Goal: Task Accomplishment & Management: Manage account settings

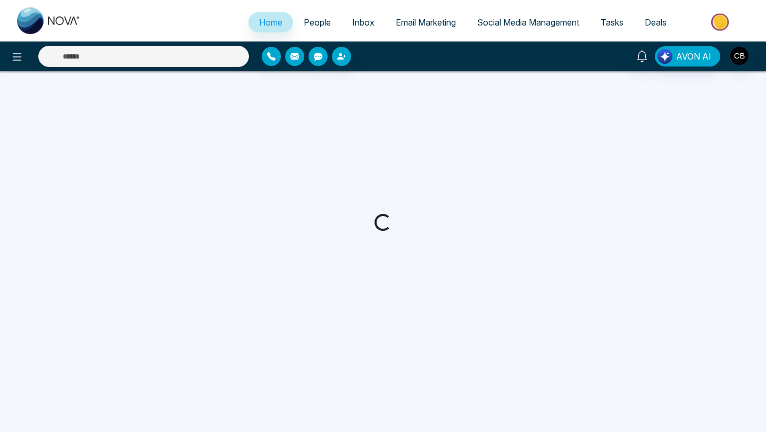
select select "*"
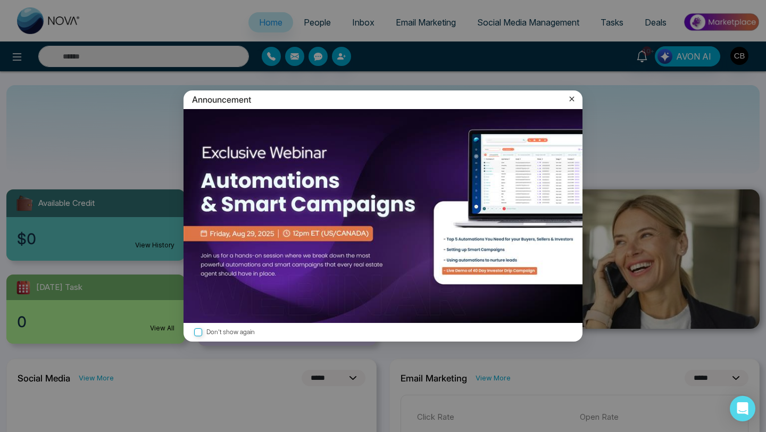
click at [571, 99] on icon at bounding box center [572, 99] width 5 height 5
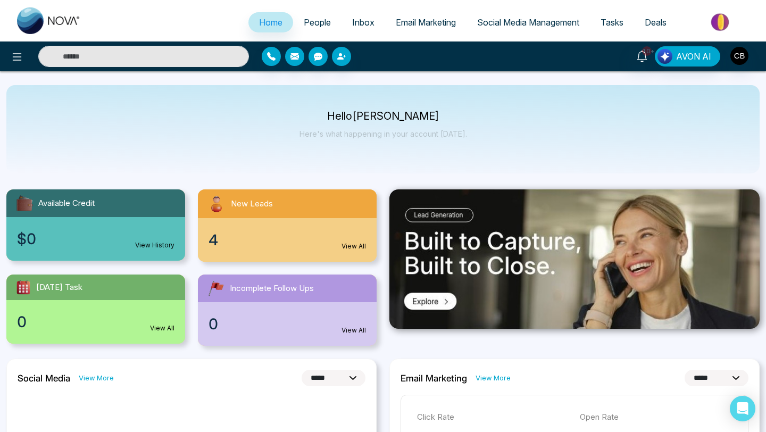
click at [355, 243] on link "View All" at bounding box center [353, 246] width 24 height 10
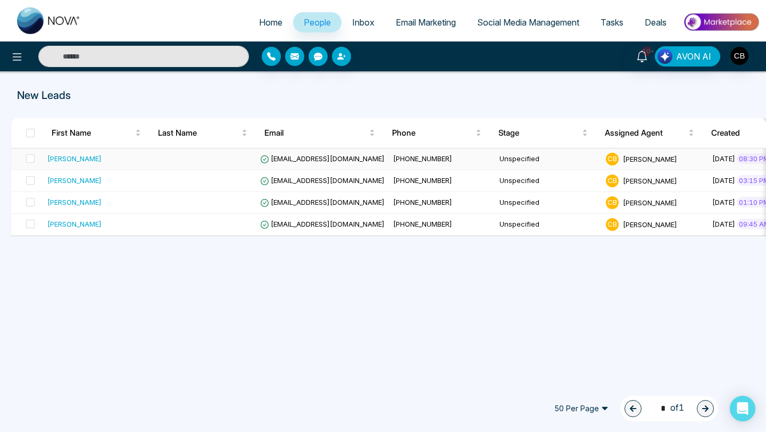
click at [88, 158] on div "[PERSON_NAME]" at bounding box center [74, 158] width 54 height 11
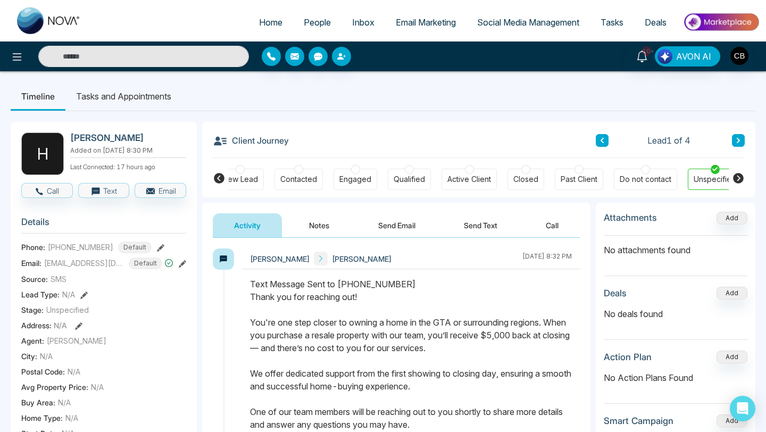
scroll to position [0, 286]
click at [320, 221] on button "Notes" at bounding box center [319, 225] width 63 height 24
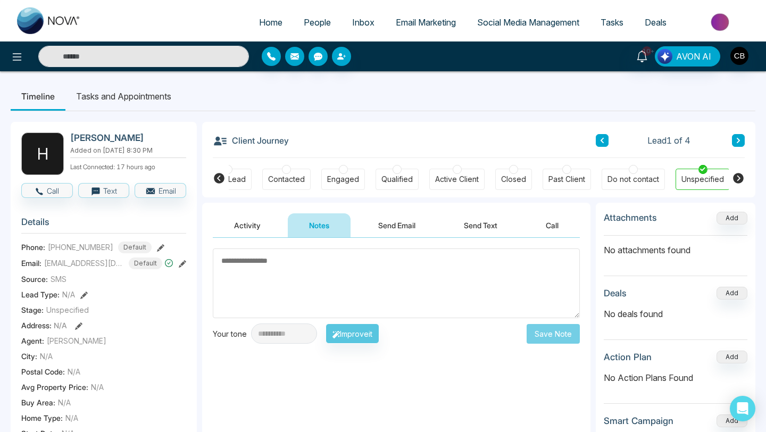
click at [225, 262] on textarea at bounding box center [396, 283] width 367 height 70
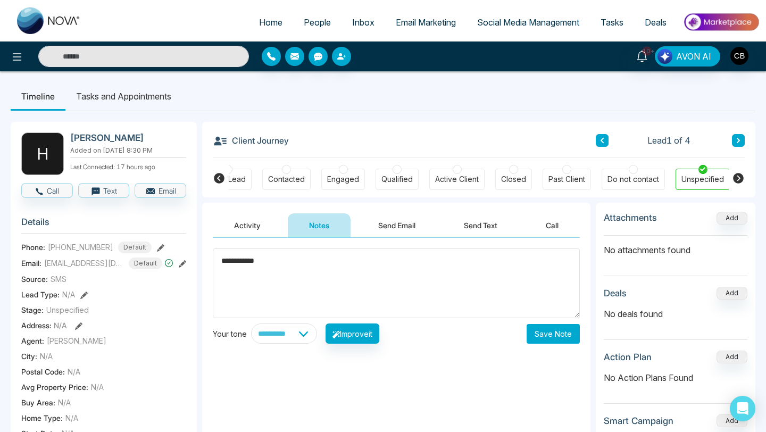
type textarea "**********"
click at [548, 331] on button "Save Note" at bounding box center [552, 334] width 53 height 20
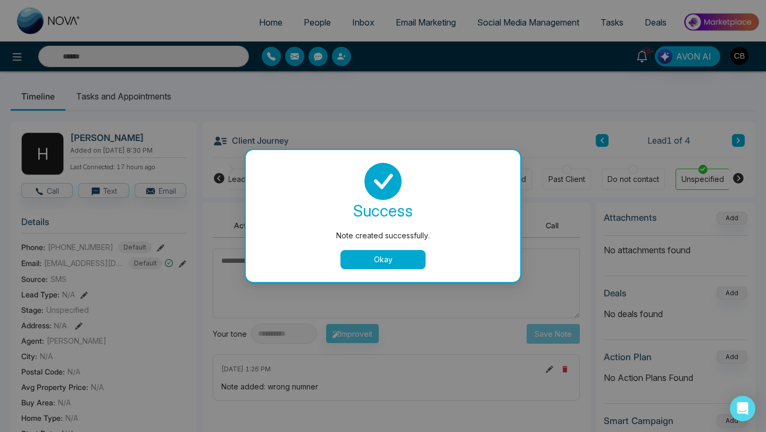
click at [381, 260] on button "Okay" at bounding box center [382, 259] width 85 height 19
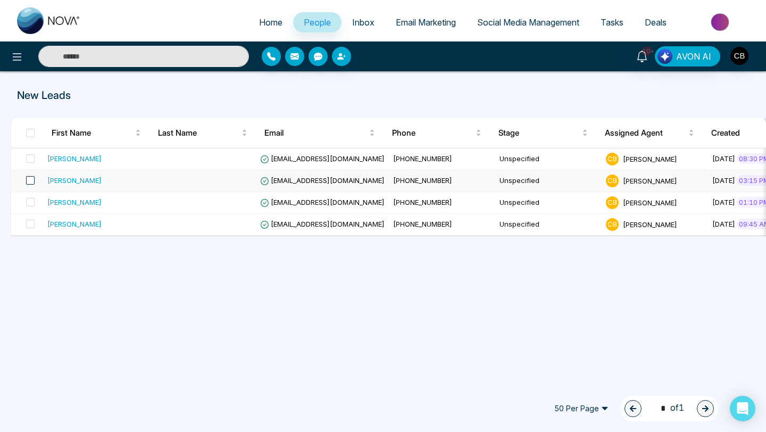
click at [28, 182] on span at bounding box center [30, 180] width 9 height 9
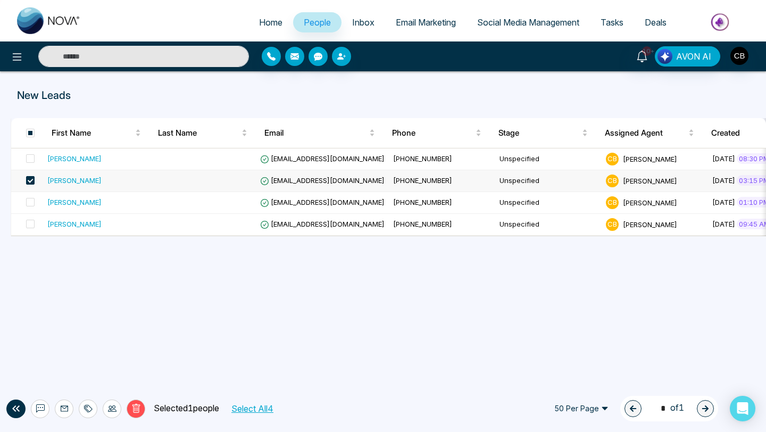
click at [83, 181] on div "[PERSON_NAME]" at bounding box center [74, 180] width 54 height 11
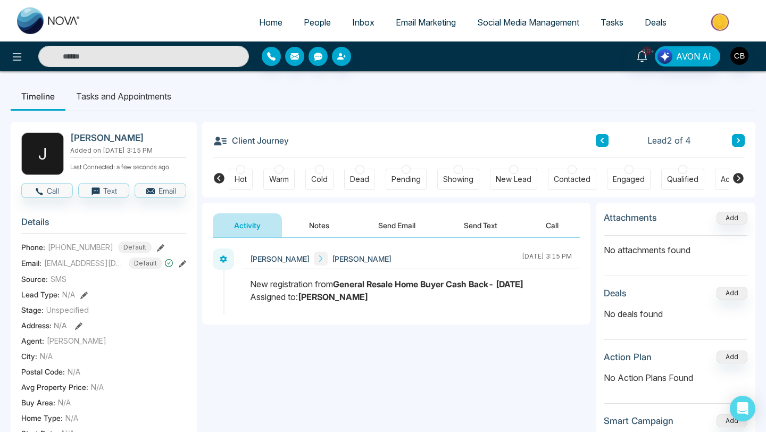
click at [157, 247] on icon at bounding box center [160, 247] width 7 height 7
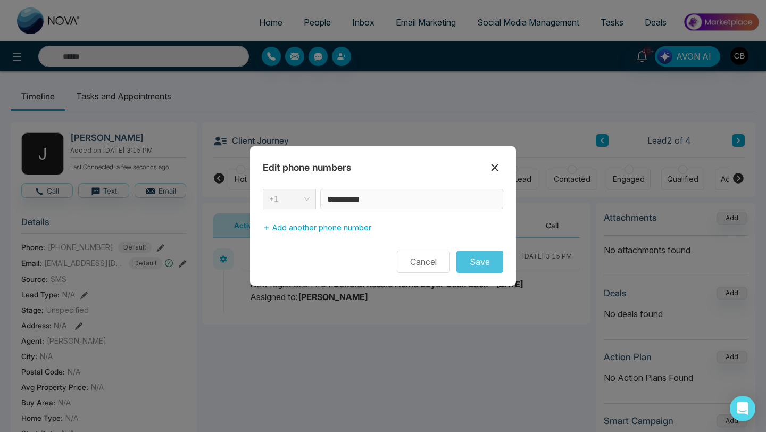
click at [495, 168] on icon at bounding box center [494, 167] width 7 height 7
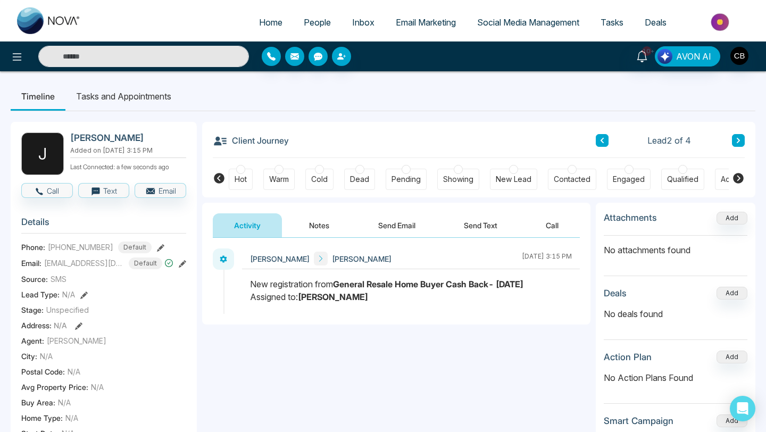
click at [319, 225] on button "Notes" at bounding box center [319, 225] width 63 height 24
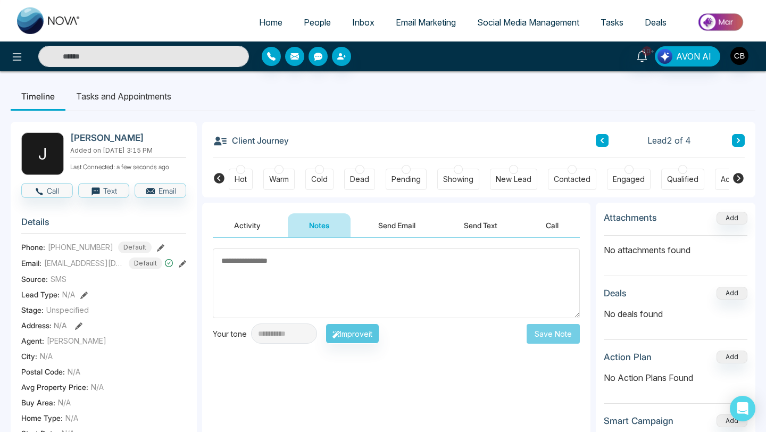
click at [242, 257] on textarea at bounding box center [396, 283] width 367 height 70
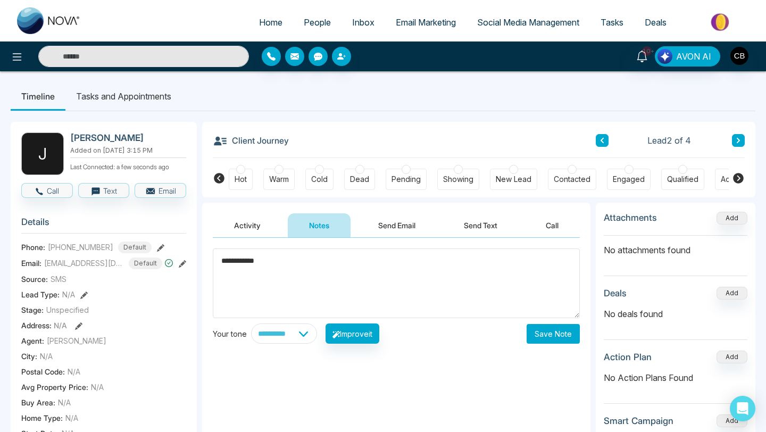
type textarea "**********"
click at [549, 338] on button "Save Note" at bounding box center [552, 334] width 53 height 20
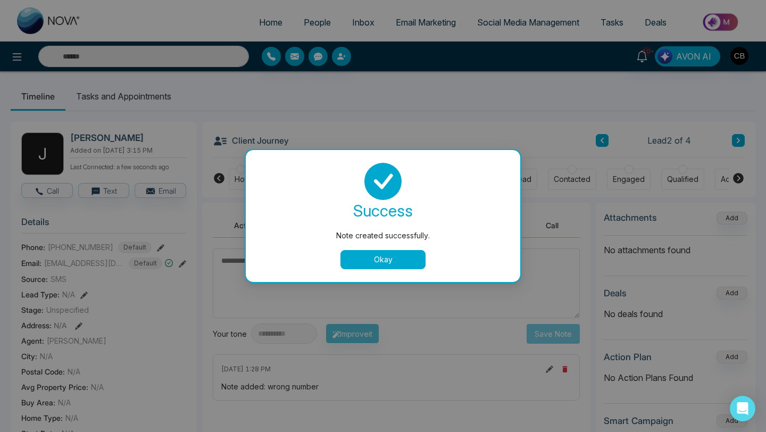
click at [383, 259] on button "Okay" at bounding box center [382, 259] width 85 height 19
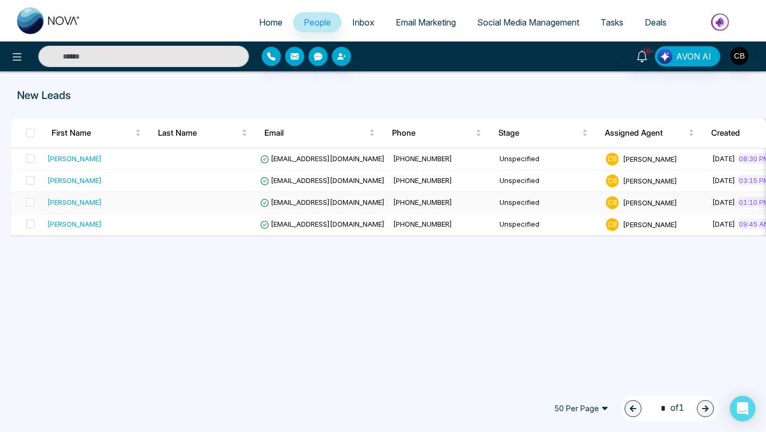
click at [74, 200] on div "[PERSON_NAME]" at bounding box center [74, 202] width 54 height 11
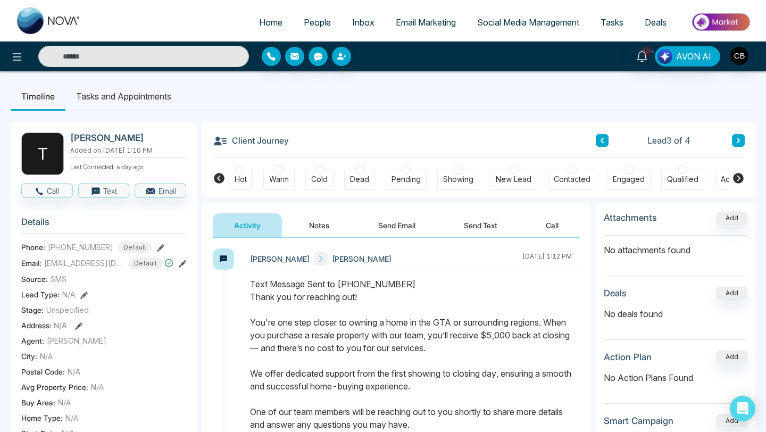
click at [319, 226] on button "Notes" at bounding box center [319, 225] width 63 height 24
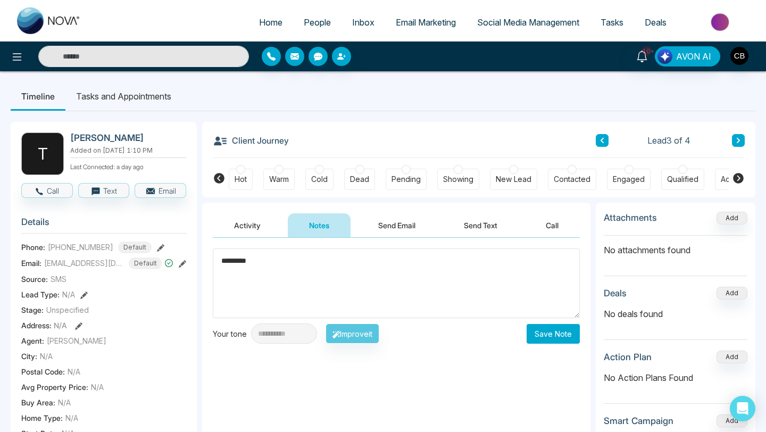
type textarea "*********"
click at [557, 331] on button "Save Note" at bounding box center [552, 334] width 53 height 20
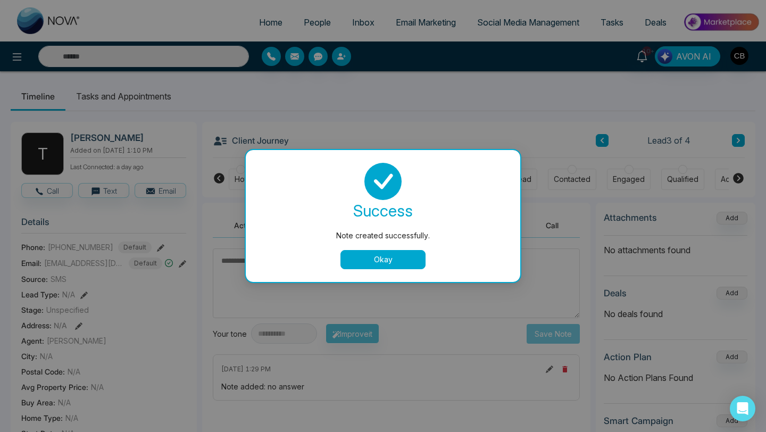
click at [382, 257] on button "Okay" at bounding box center [382, 259] width 85 height 19
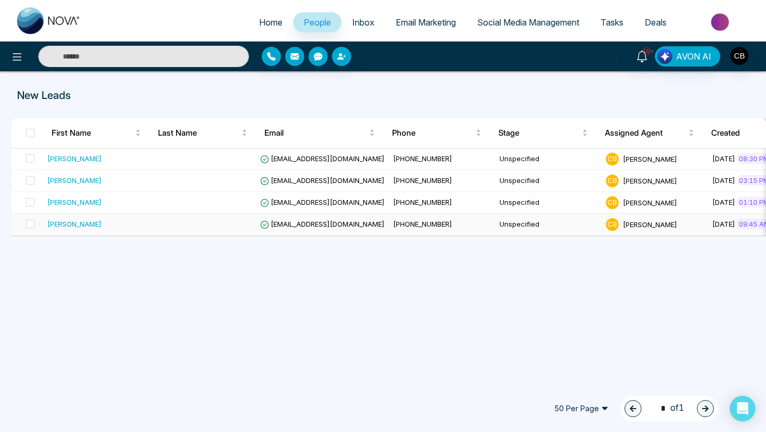
click at [74, 224] on div "[PERSON_NAME]" at bounding box center [74, 224] width 54 height 11
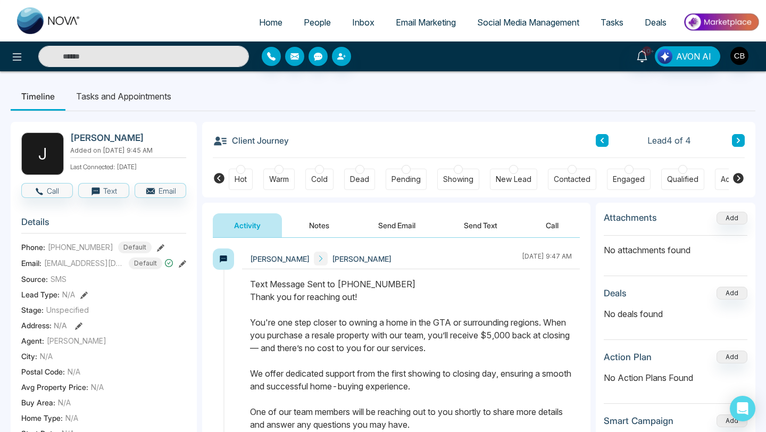
click at [318, 222] on button "Notes" at bounding box center [319, 225] width 63 height 24
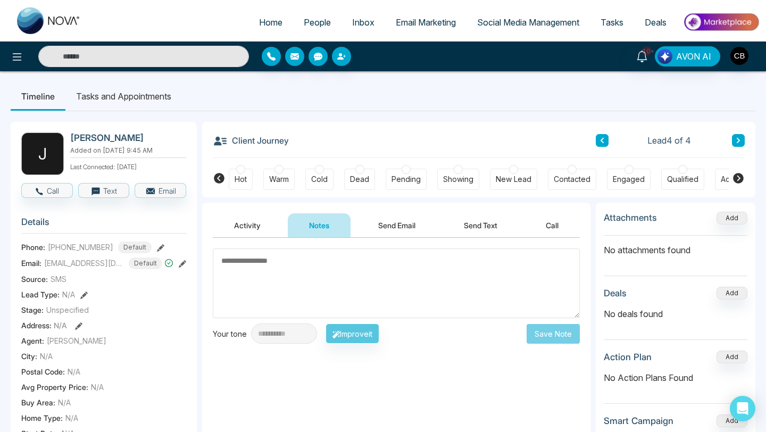
click at [238, 257] on textarea at bounding box center [396, 283] width 367 height 70
type textarea "*********"
click at [553, 331] on button "Save Note" at bounding box center [552, 334] width 53 height 20
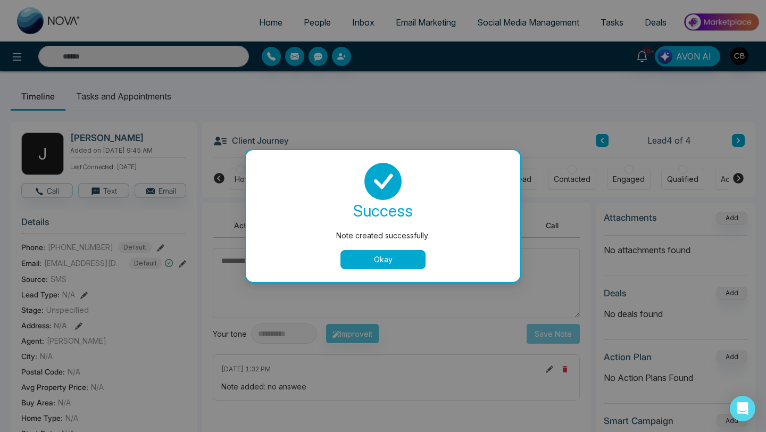
click at [380, 262] on button "Okay" at bounding box center [382, 259] width 85 height 19
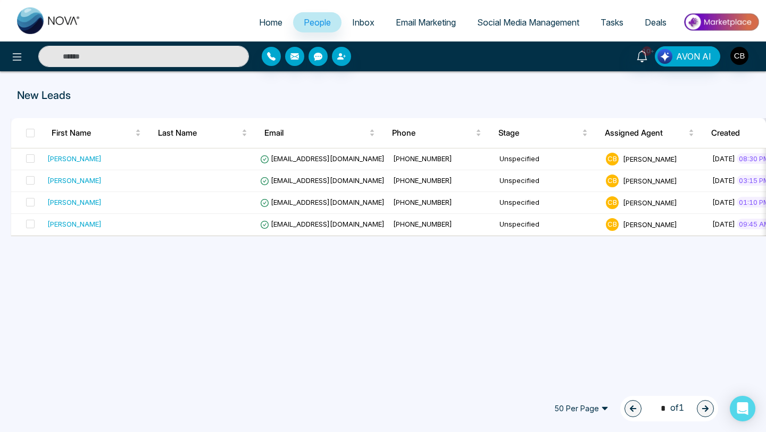
select select "*"
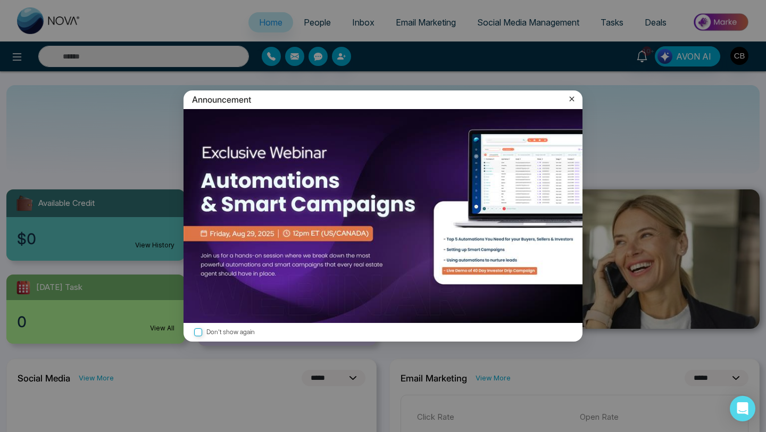
click at [572, 102] on icon at bounding box center [571, 99] width 11 height 11
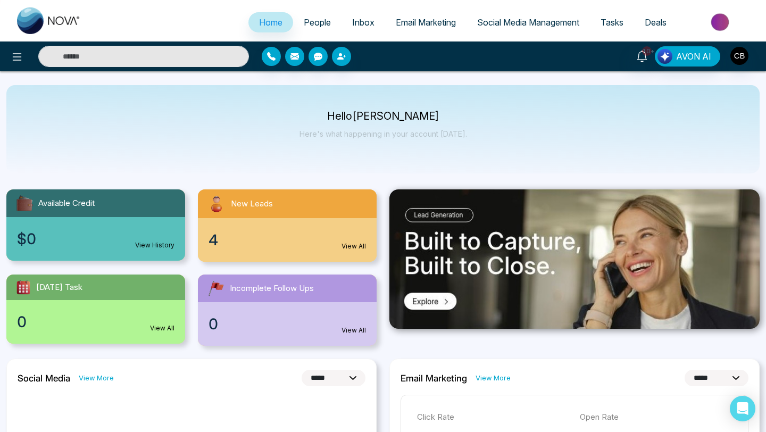
click at [312, 25] on span "People" at bounding box center [317, 22] width 27 height 11
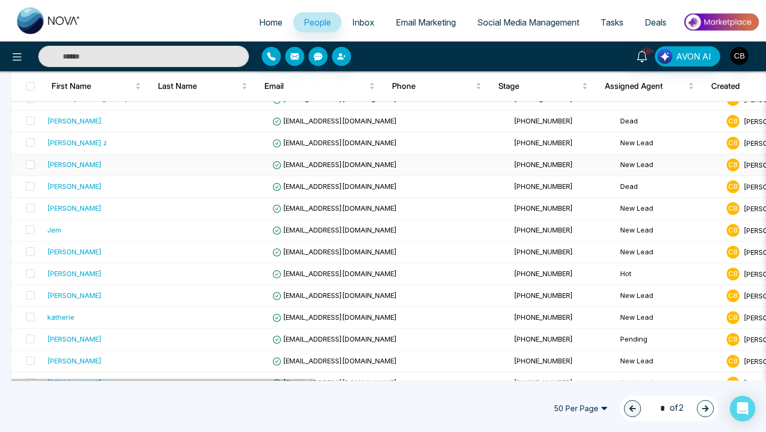
scroll to position [417, 0]
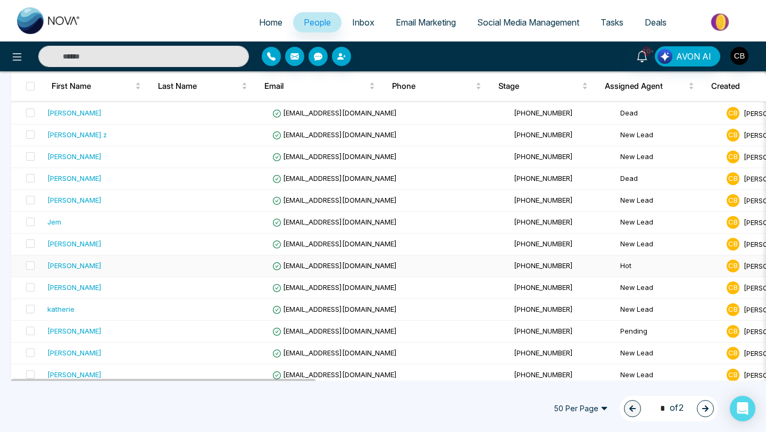
click at [82, 266] on div "[PERSON_NAME]" at bounding box center [74, 265] width 54 height 11
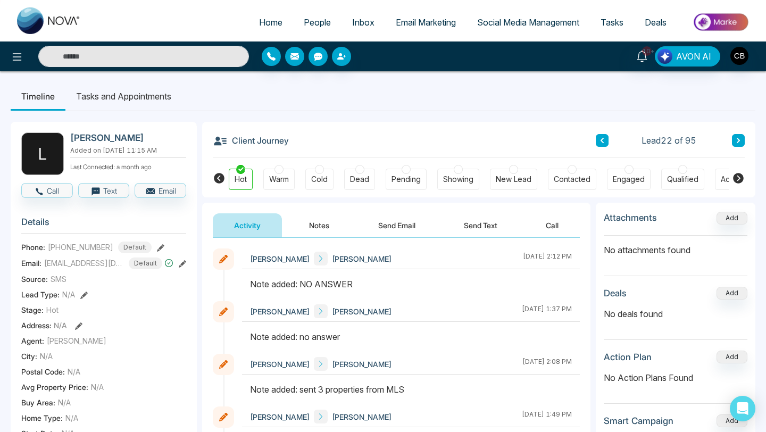
click at [317, 224] on button "Notes" at bounding box center [319, 225] width 63 height 24
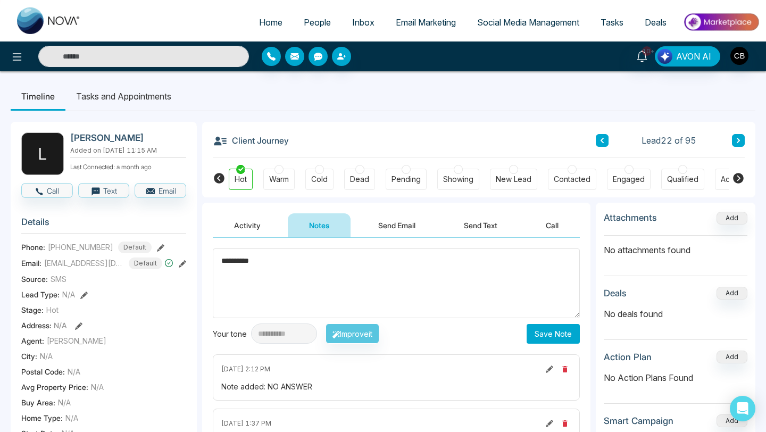
type textarea "**********"
click at [549, 337] on button "Save Note" at bounding box center [552, 334] width 53 height 20
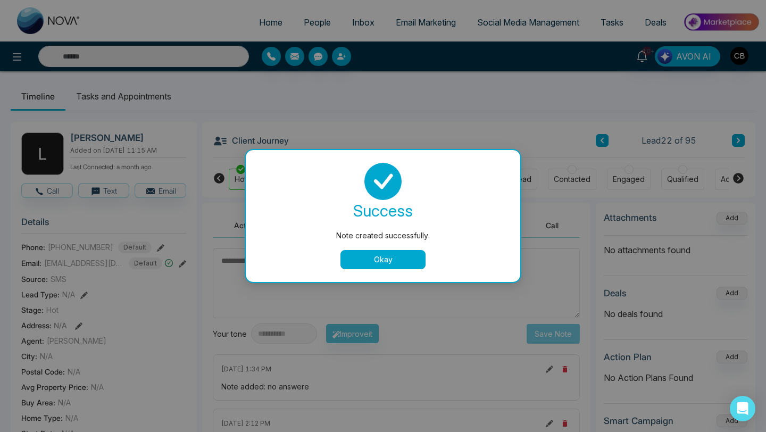
click at [380, 256] on button "Okay" at bounding box center [382, 259] width 85 height 19
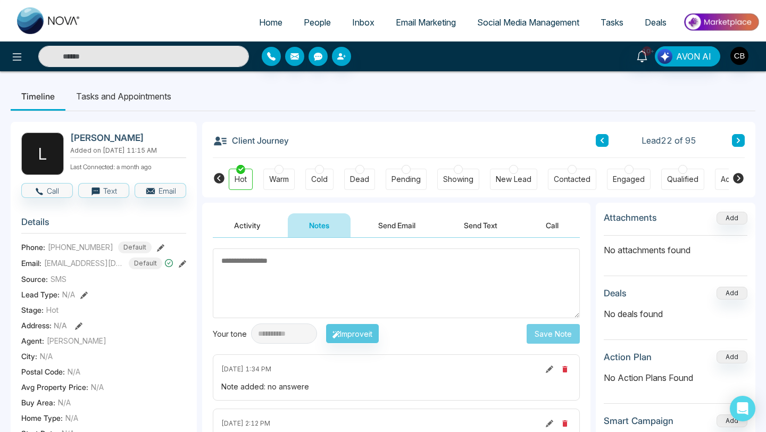
click at [315, 22] on span "People" at bounding box center [317, 22] width 27 height 11
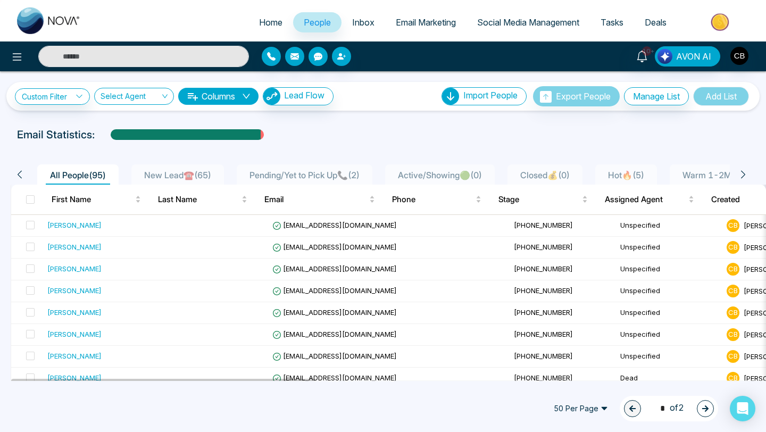
click at [80, 174] on span "All People ( 95 )" at bounding box center [78, 175] width 64 height 11
click at [166, 173] on span "New Lead☎️ ( 65 )" at bounding box center [178, 175] width 76 height 11
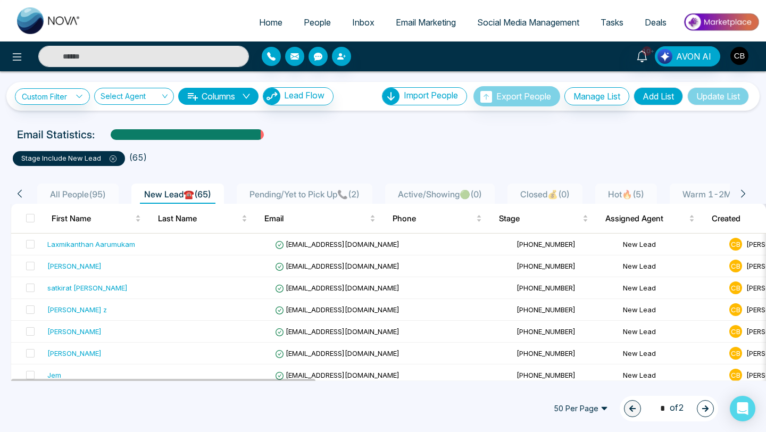
click at [71, 191] on span "All People ( 95 )" at bounding box center [78, 194] width 64 height 11
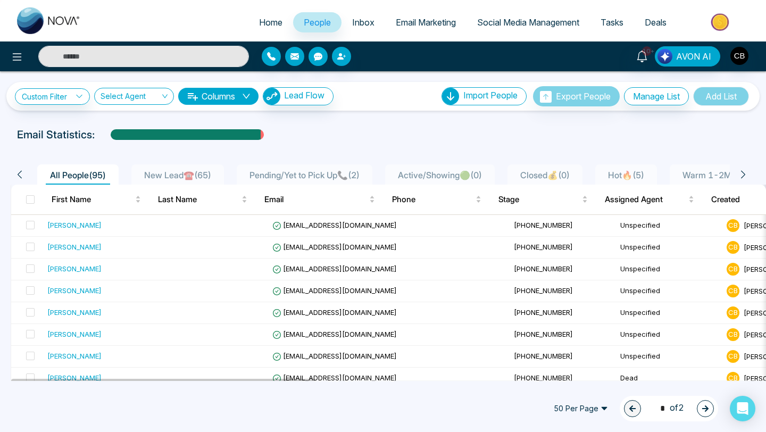
click at [618, 173] on span "Hot🔥 ( 5 )" at bounding box center [626, 175] width 45 height 11
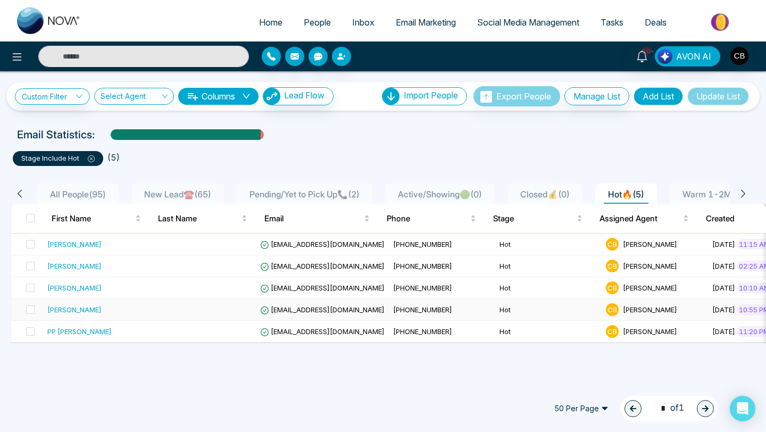
click at [102, 310] on div "[PERSON_NAME]" at bounding box center [74, 309] width 54 height 11
click at [336, 268] on span "[EMAIL_ADDRESS][DOMAIN_NAME]" at bounding box center [322, 266] width 124 height 9
click at [172, 187] on li "New Lead☎️ ( 65 )" at bounding box center [177, 193] width 93 height 20
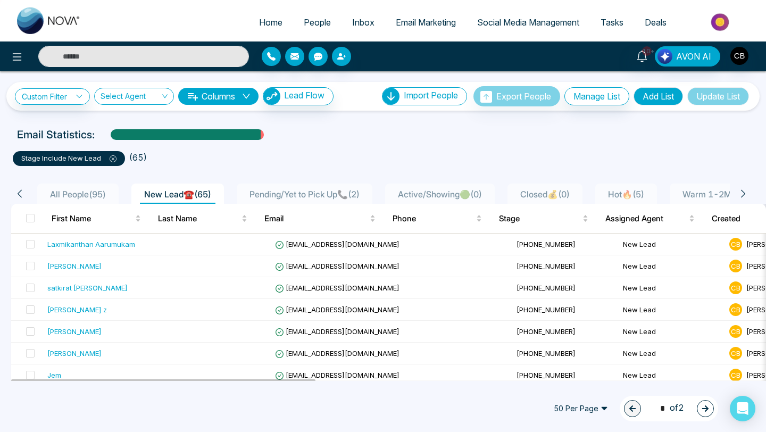
click at [73, 57] on input "text" at bounding box center [143, 56] width 211 height 21
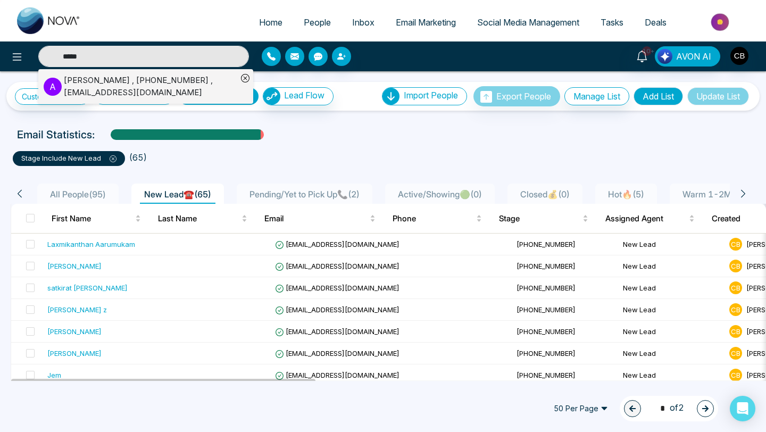
type input "*****"
click at [106, 84] on div "[PERSON_NAME] , [PHONE_NUMBER] , [EMAIL_ADDRESS][DOMAIN_NAME]" at bounding box center [150, 86] width 173 height 24
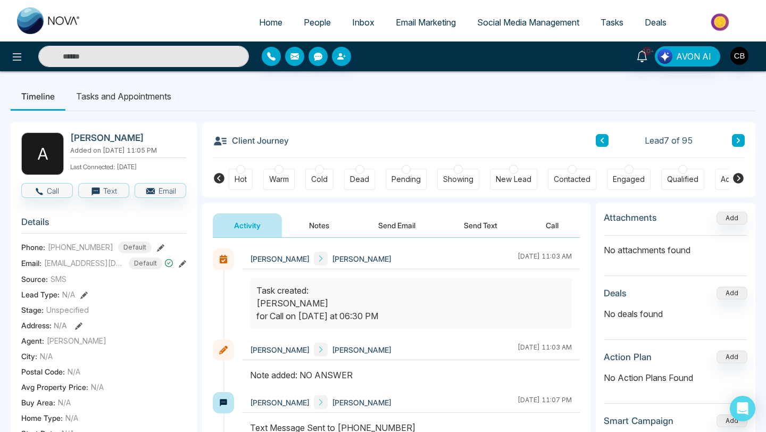
click at [279, 178] on div "Warm" at bounding box center [279, 179] width 20 height 11
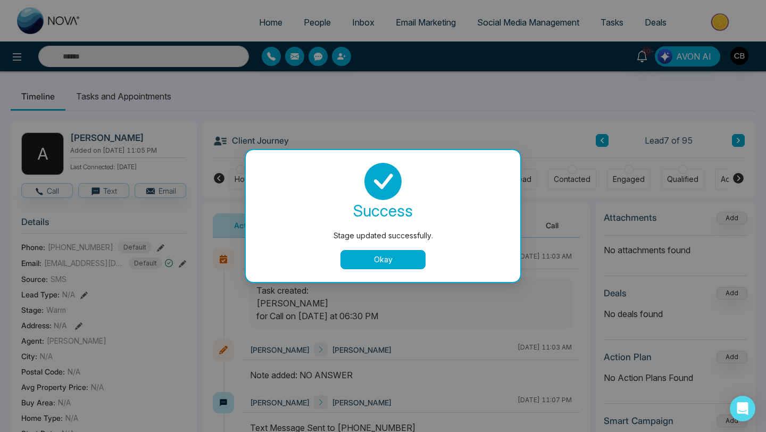
click at [384, 256] on button "Okay" at bounding box center [382, 259] width 85 height 19
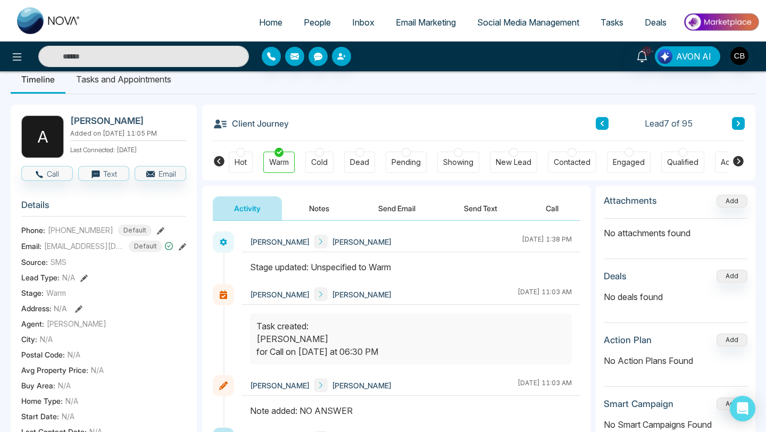
scroll to position [12, 0]
